Goal: Transaction & Acquisition: Purchase product/service

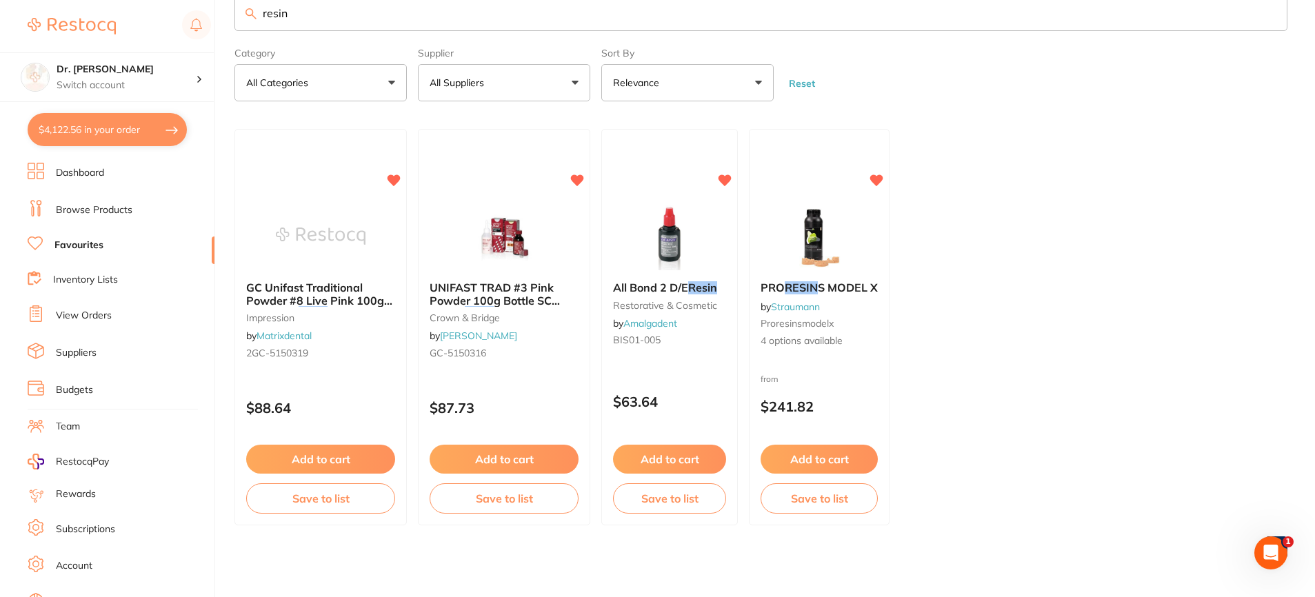
click at [91, 178] on link "Dashboard" at bounding box center [80, 173] width 48 height 14
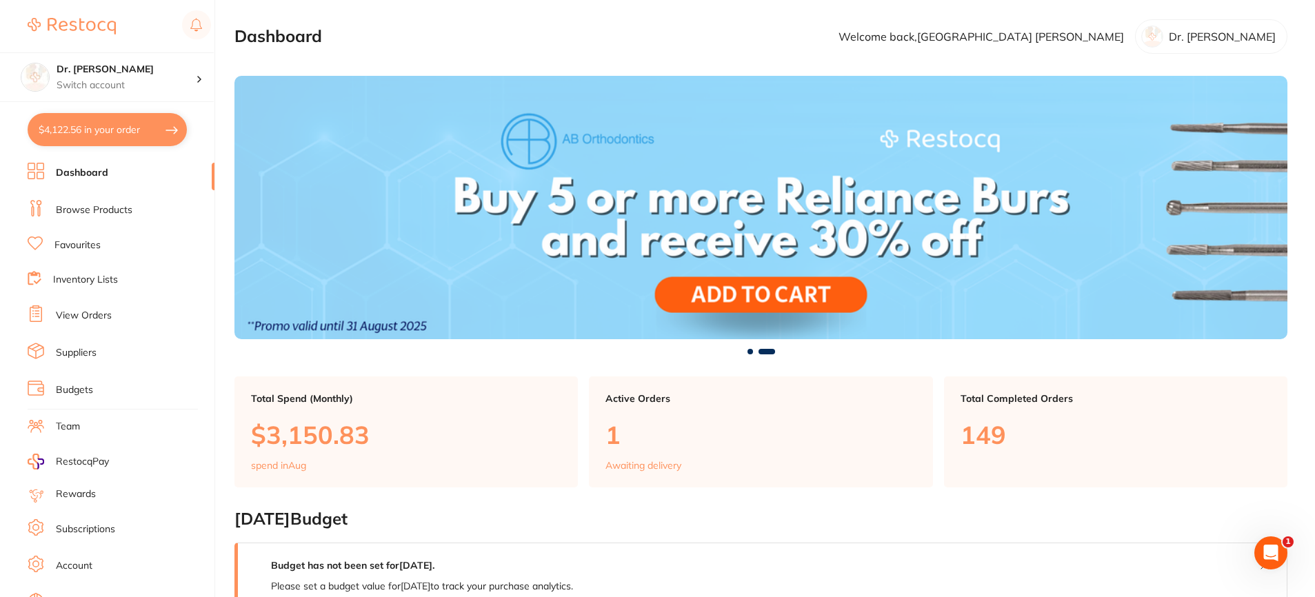
click at [81, 140] on button "$4,122.56 in your order" at bounding box center [107, 129] width 159 height 33
checkbox input "true"
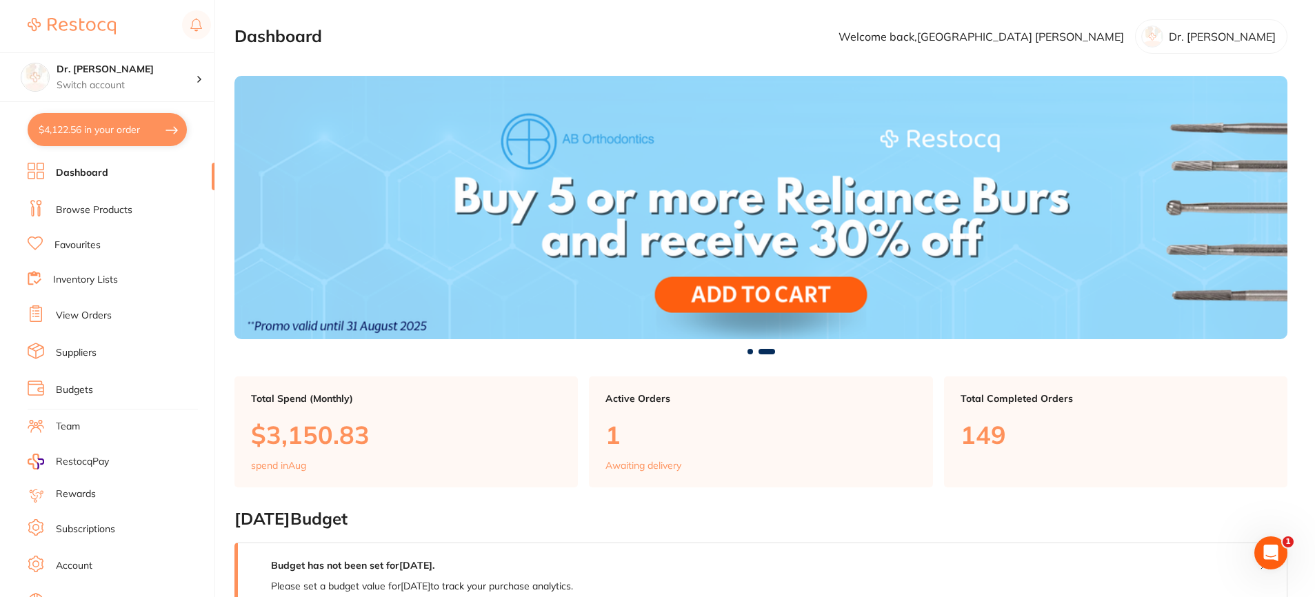
checkbox input "true"
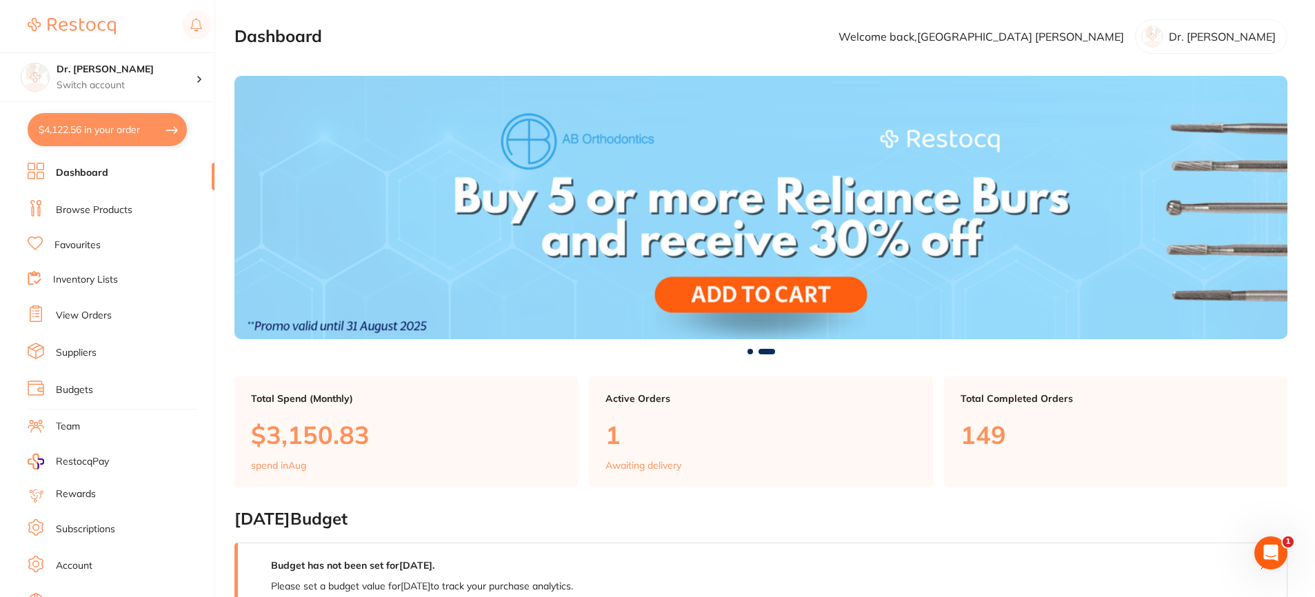
checkbox input "true"
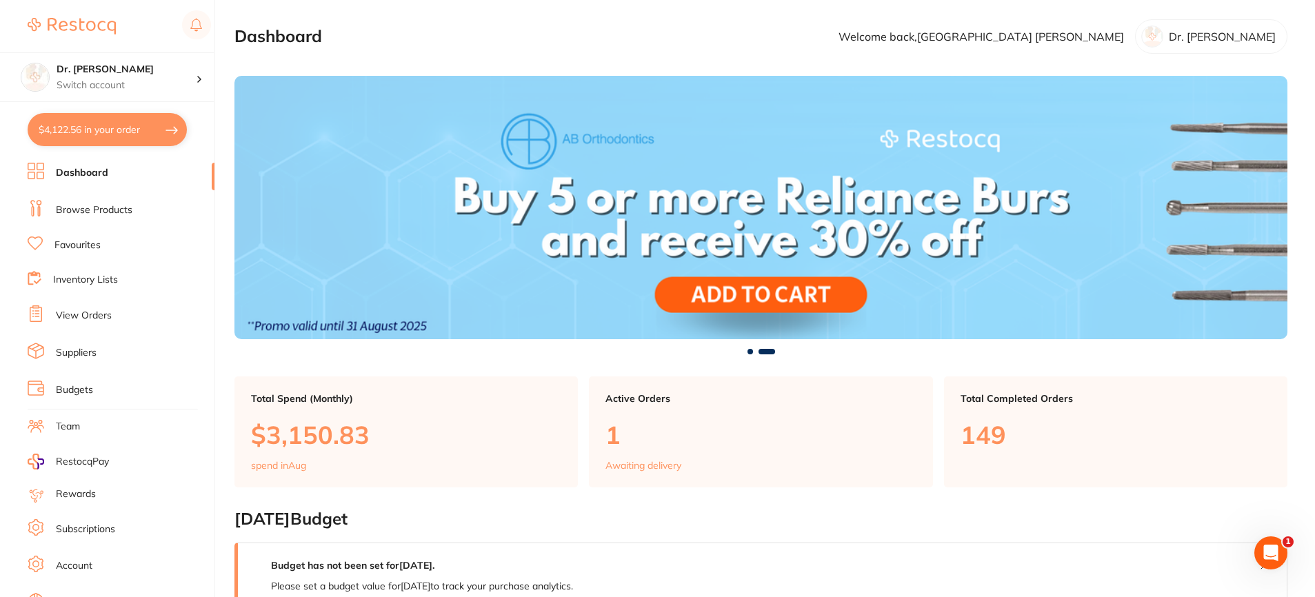
checkbox input "true"
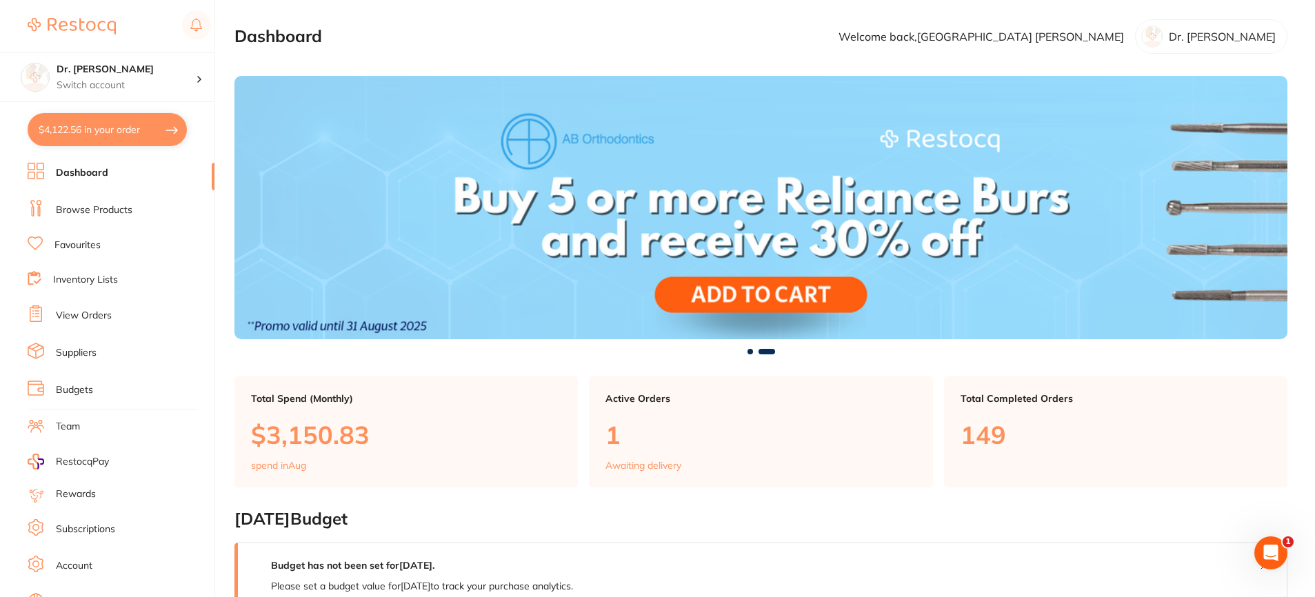
checkbox input "true"
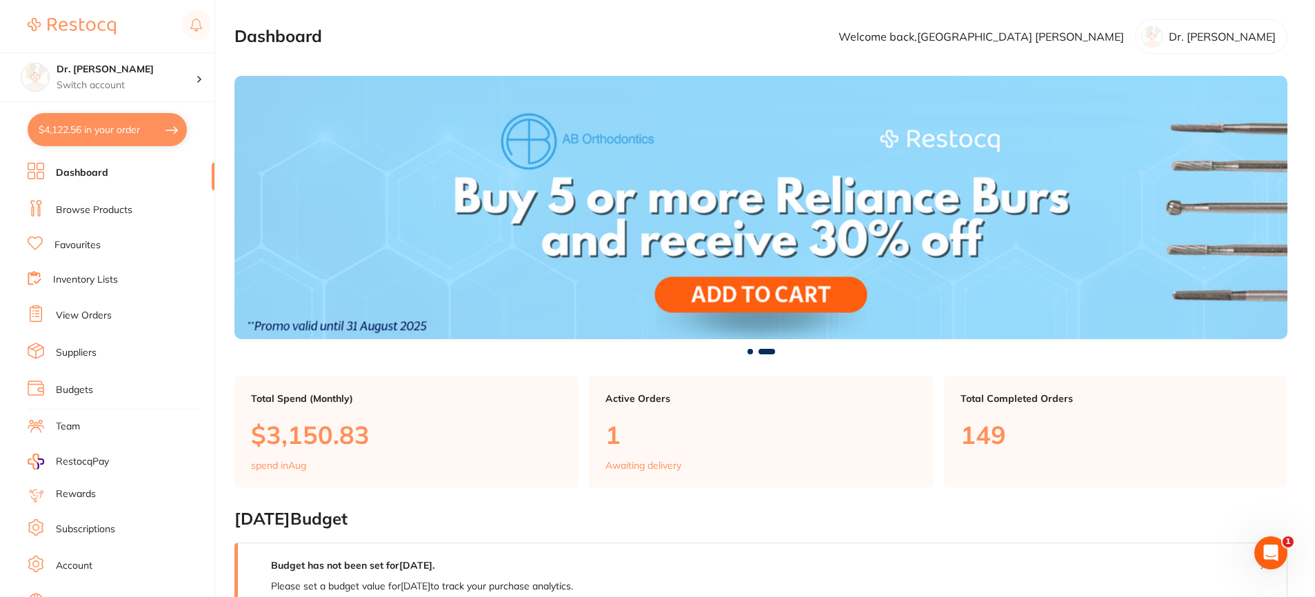
checkbox input "true"
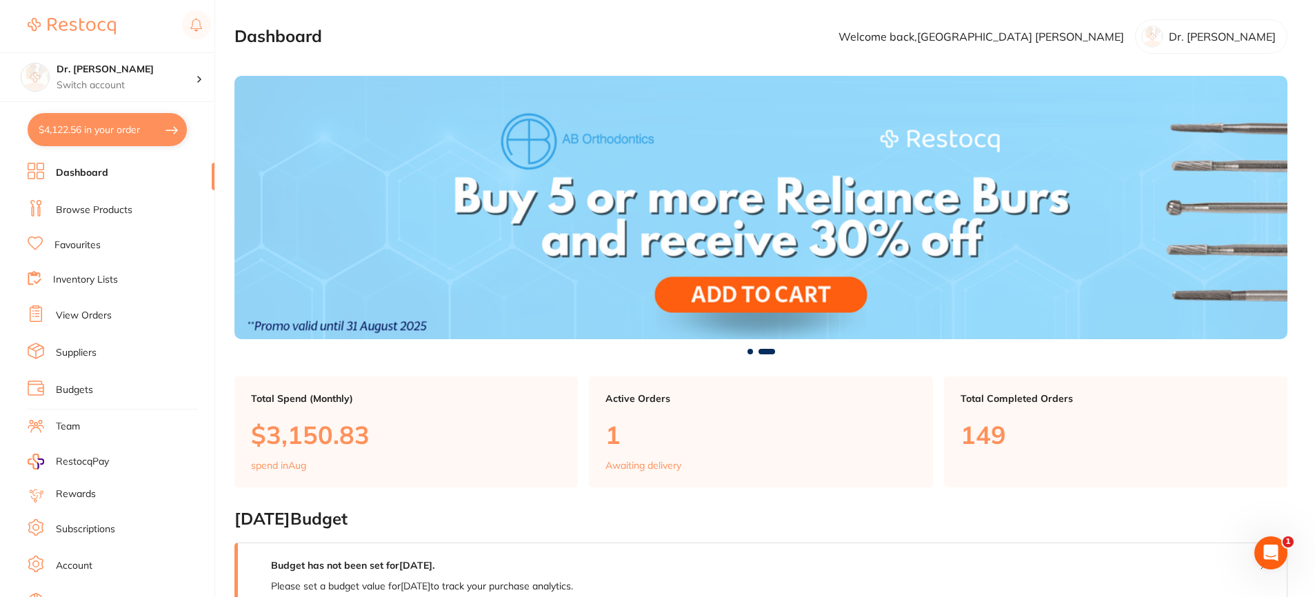
checkbox input "true"
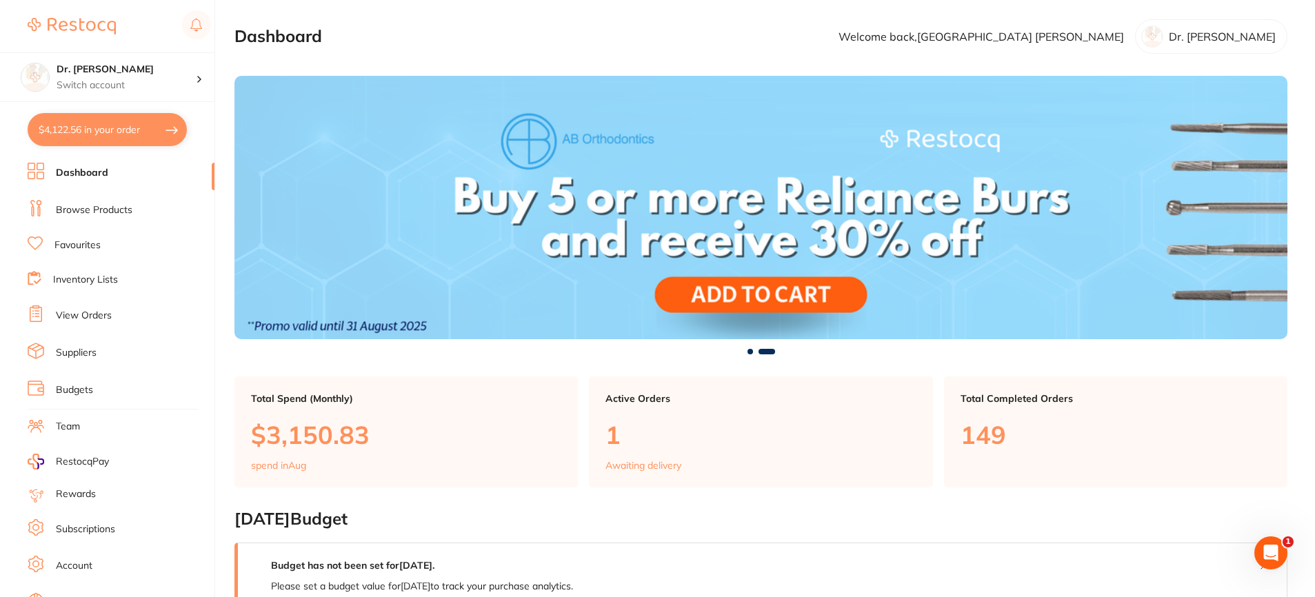
checkbox input "true"
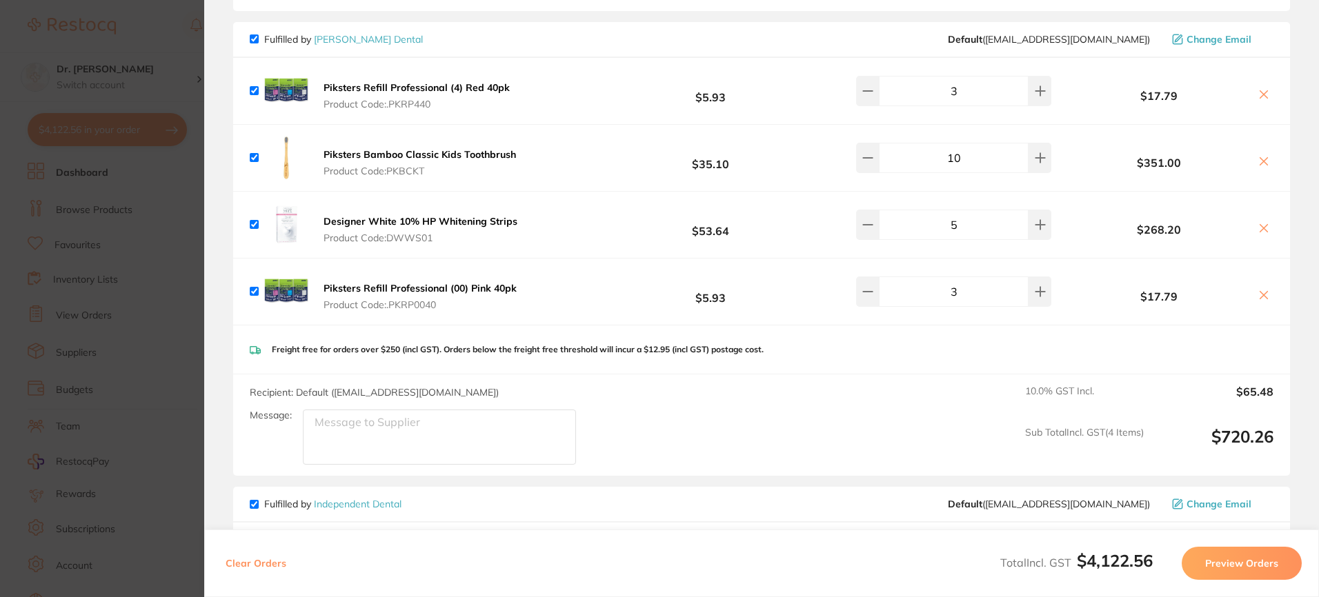
scroll to position [1334, 0]
